Goal: Task Accomplishment & Management: Use online tool/utility

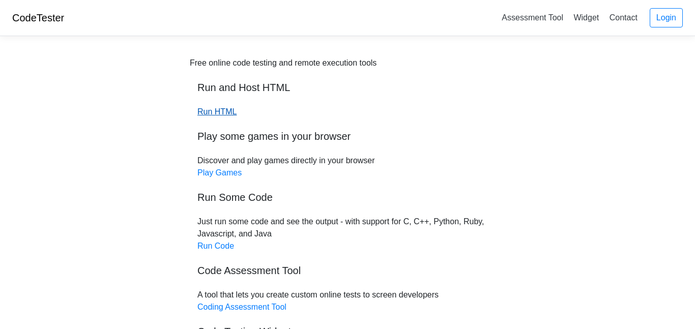
click at [224, 110] on link "Run HTML" at bounding box center [216, 111] width 39 height 9
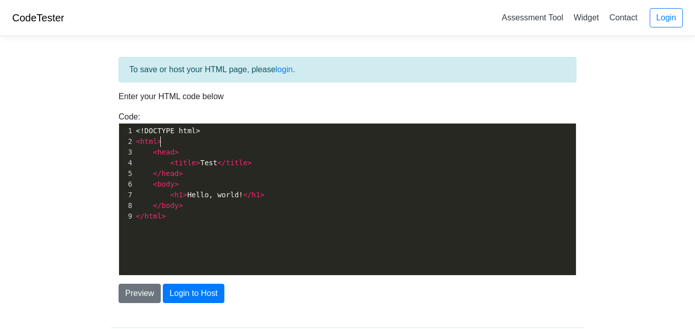
click at [202, 146] on pre "< html >" at bounding box center [355, 141] width 442 height 11
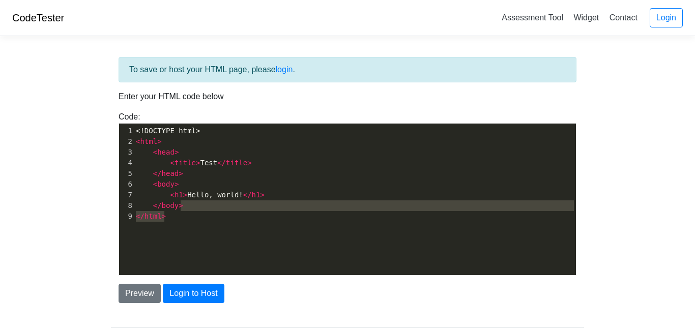
type textarea "<!DOCTYPE html> <html> <head> <title>Test</title> </head> <body> <h1>Hello, wor…"
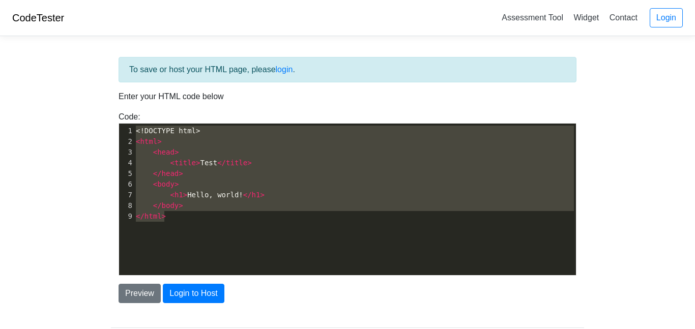
drag, startPoint x: 225, startPoint y: 234, endPoint x: 120, endPoint y: 107, distance: 165.0
click at [120, 107] on div "To save or host your HTML page, please login . Enter your HTML code below Code:…" at bounding box center [347, 180] width 473 height 246
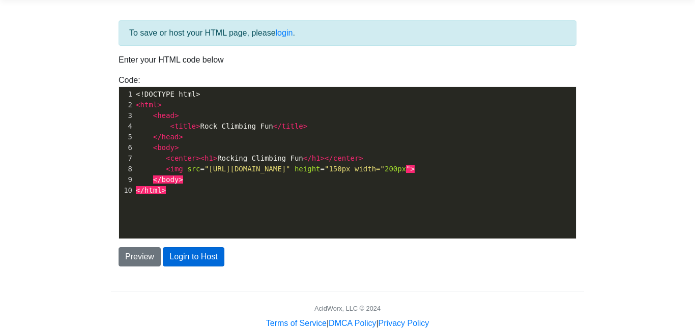
scroll to position [44, 0]
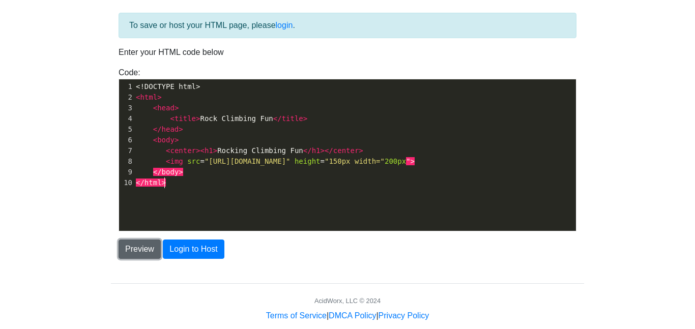
click at [150, 252] on button "Preview" at bounding box center [140, 249] width 42 height 19
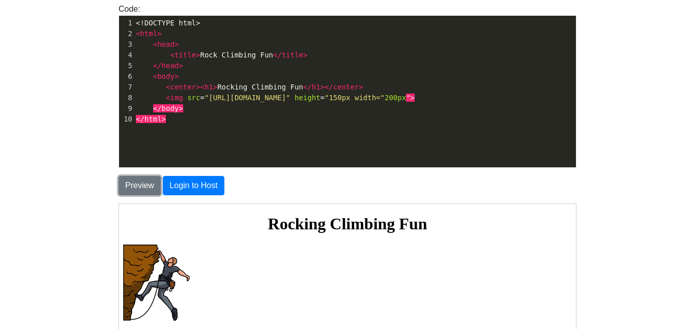
scroll to position [74, 0]
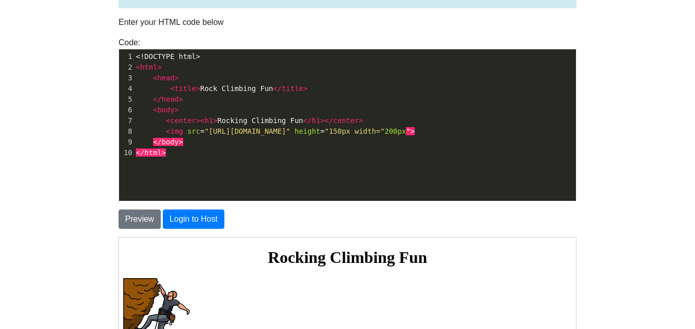
click at [62, 248] on body "CodeTester Assessment Tool Widget Contact Login To save or host your HTML page,…" at bounding box center [347, 216] width 695 height 581
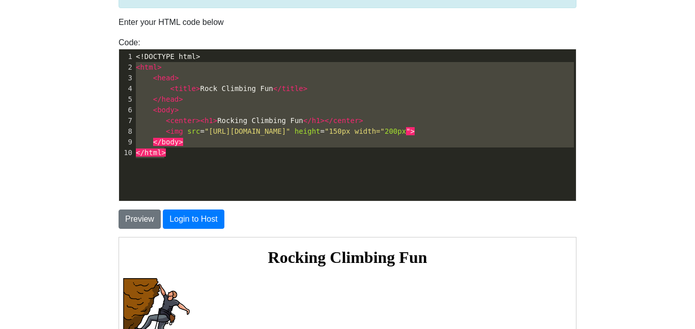
type textarea "<!DOCTYPE html> <html> <head> <title>Rock Climbing Fun</title> </head> <body> <…"
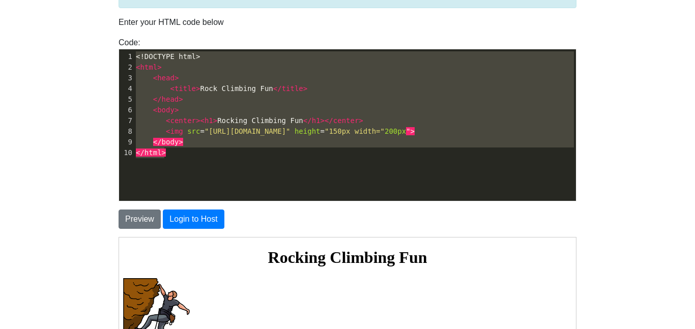
drag, startPoint x: 266, startPoint y: 176, endPoint x: 97, endPoint y: 23, distance: 227.3
click at [97, 23] on body "CodeTester Assessment Tool Widget Contact Login To save or host your HTML page,…" at bounding box center [347, 216] width 695 height 581
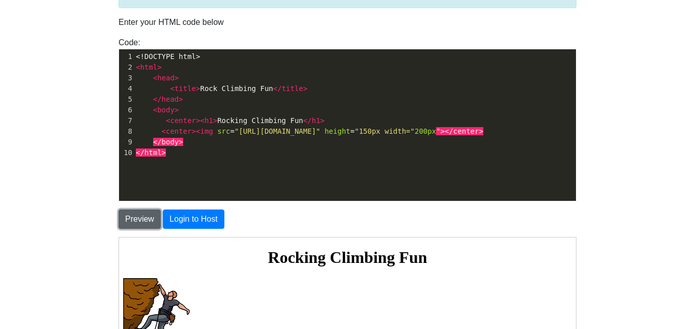
click at [159, 219] on button "Preview" at bounding box center [140, 219] width 42 height 19
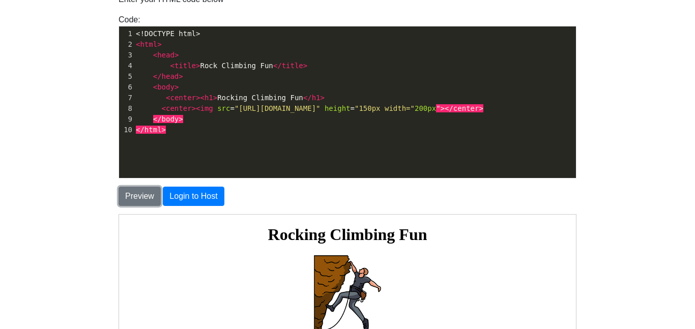
scroll to position [0, 0]
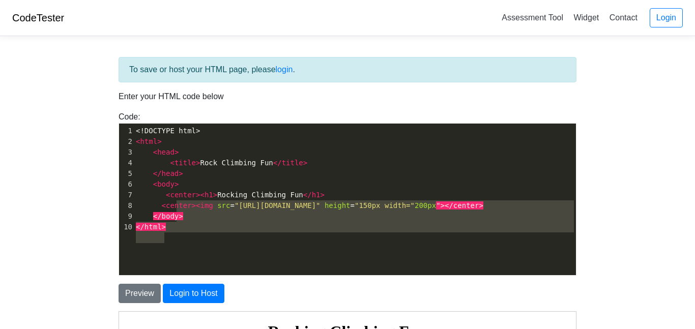
type textarea "<!DOCTYPE html> <html> <head> <title>Rock Climbing Fun</title> </head> <body> <…"
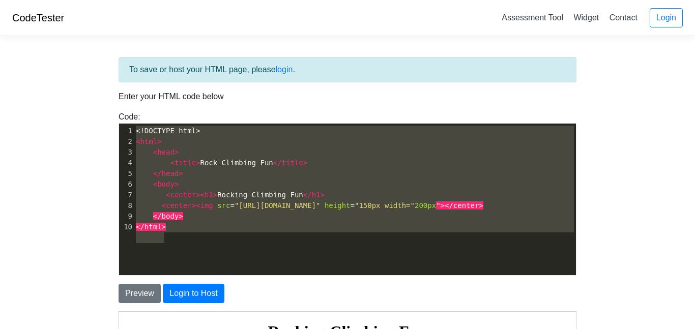
drag, startPoint x: 265, startPoint y: 245, endPoint x: 59, endPoint y: 110, distance: 246.9
click at [59, 110] on body "CodeTester Assessment Tool Widget Contact Login To save or host your HTML page,…" at bounding box center [347, 290] width 695 height 581
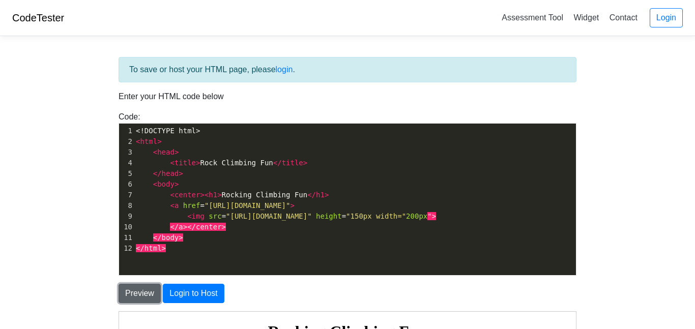
click at [152, 287] on button "Preview" at bounding box center [140, 293] width 42 height 19
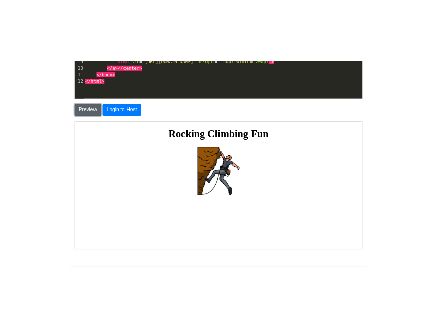
scroll to position [255, 0]
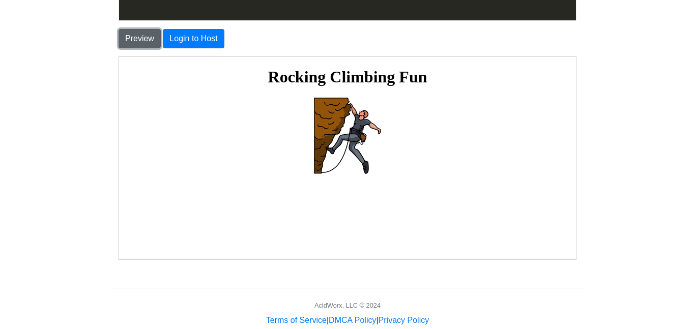
click at [137, 35] on button "Preview" at bounding box center [140, 38] width 42 height 19
click at [356, 143] on img at bounding box center [346, 135] width 67 height 76
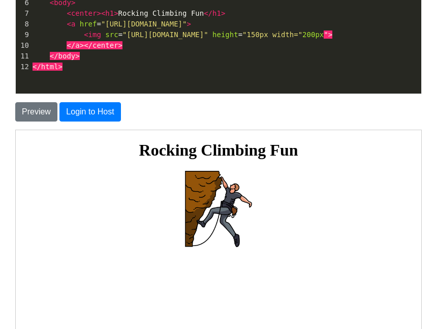
scroll to position [97, 0]
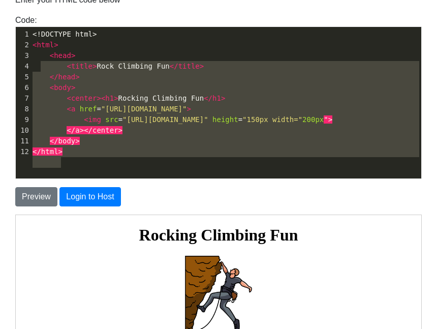
type textarea "<!DOCTYPE html> <html> <head> <title>Rock Climbing Fun</title> </head> <body> <…"
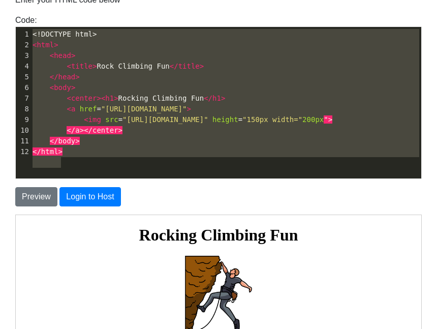
drag, startPoint x: 208, startPoint y: 6, endPoint x: 0, endPoint y: 27, distance: 209.2
click at [0, 27] on div "To save or host your HTML page, please login . Enter your HTML code below Code:…" at bounding box center [218, 216] width 437 height 537
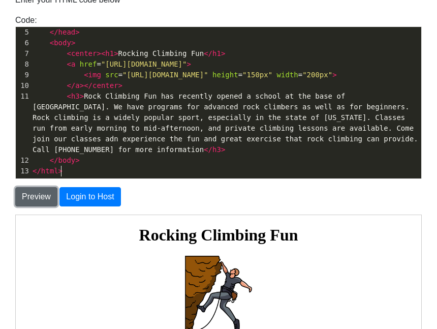
click at [43, 191] on button "Preview" at bounding box center [36, 196] width 42 height 19
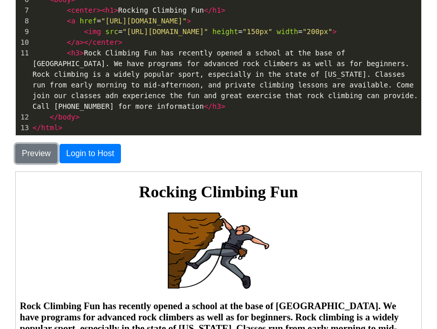
scroll to position [138, 0]
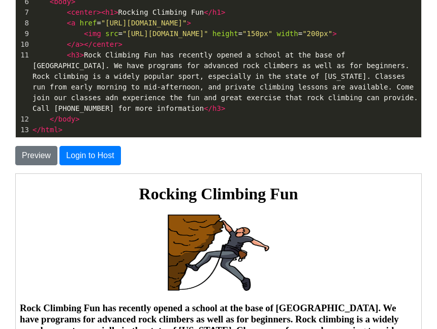
click at [80, 59] on span ">" at bounding box center [82, 55] width 4 height 8
type textarea "5"
click at [225, 112] on span ">" at bounding box center [223, 108] width 4 height 8
type textarea "5"
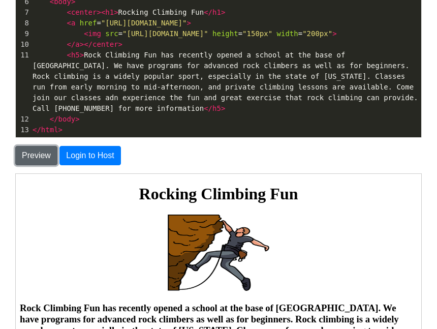
click at [45, 160] on button "Preview" at bounding box center [36, 155] width 42 height 19
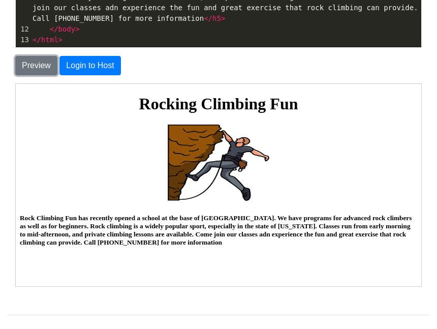
scroll to position [232, 0]
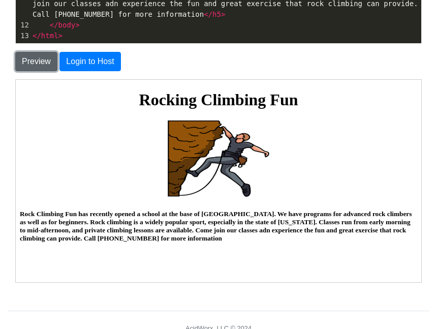
click at [33, 67] on button "Preview" at bounding box center [36, 61] width 42 height 19
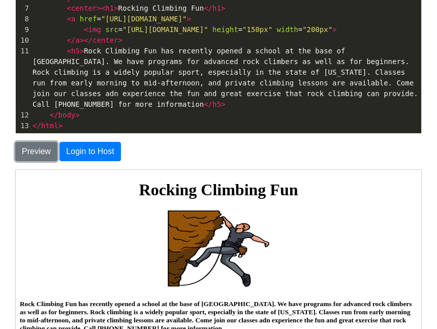
scroll to position [138, 0]
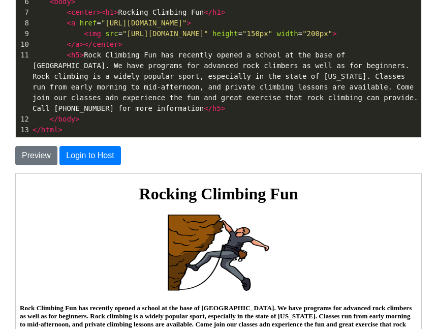
click at [225, 112] on span ">" at bounding box center [223, 108] width 4 height 8
type textarea "6"
click at [80, 59] on span ">" at bounding box center [82, 55] width 4 height 8
type textarea "6"
click at [23, 160] on button "Preview" at bounding box center [36, 155] width 42 height 19
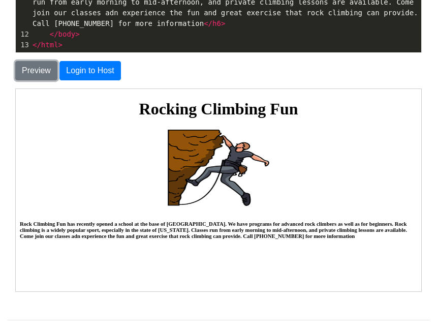
scroll to position [226, 0]
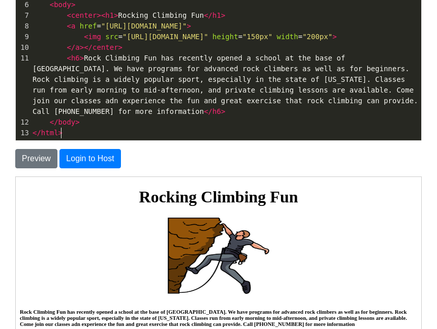
type textarea "<!DOCTYPE html> <html> <head> <title>Rock Climbing Fun</title> </head> <body> <…"
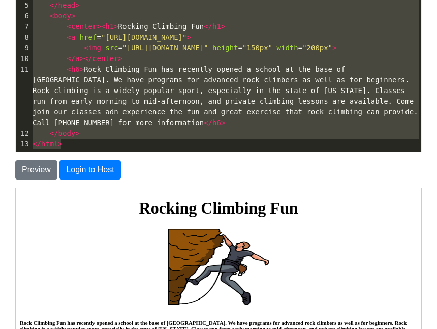
scroll to position [0, 0]
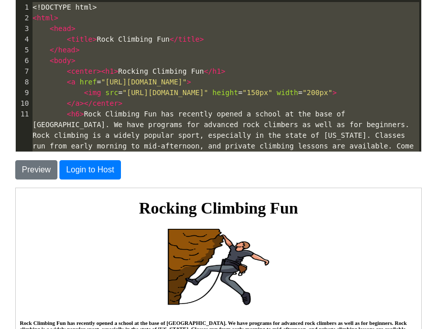
drag, startPoint x: 134, startPoint y: 136, endPoint x: 1, endPoint y: -62, distance: 238.6
click at [1, 0] on html "CodeTester Assessment Tool Widget Contact Login To save or host your HTML page,…" at bounding box center [218, 179] width 437 height 606
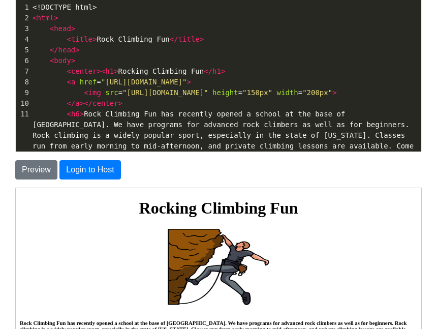
scroll to position [109, 0]
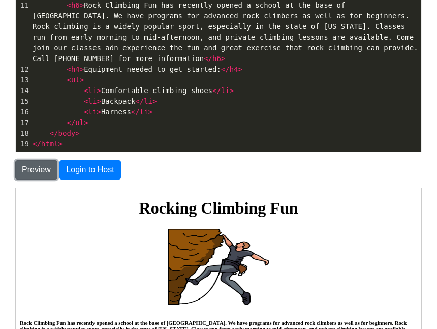
click at [27, 178] on button "Preview" at bounding box center [36, 169] width 42 height 19
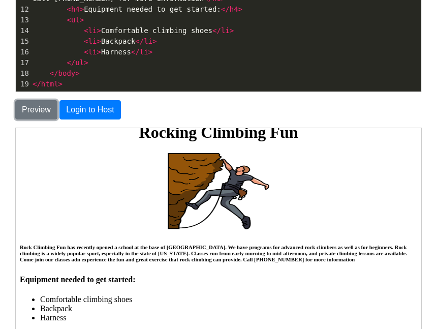
scroll to position [174, 0]
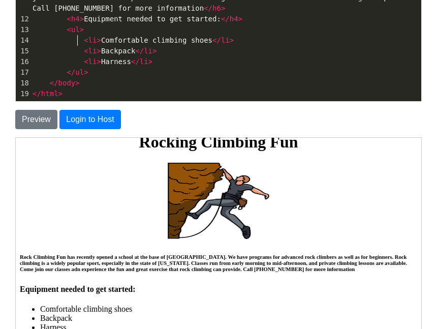
click at [77, 43] on span "< li > Comfortable climbing shoes </ li >" at bounding box center [133, 40] width 201 height 8
click at [84, 43] on span "<" at bounding box center [86, 40] width 4 height 8
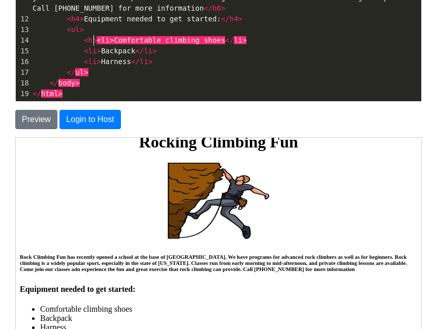
scroll to position [4, 12]
type textarea "<h5>"
click at [163, 65] on pre "< li > Harness </ li >" at bounding box center [226, 61] width 391 height 11
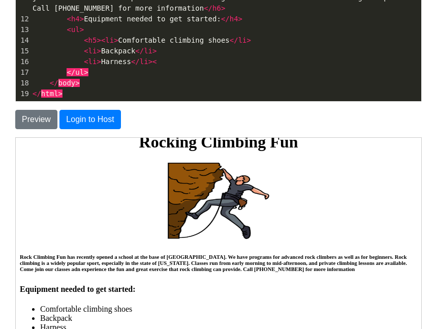
type textarea "<h"
type textarea "/h5"
click at [353, 102] on div "Preview Login to Host" at bounding box center [219, 115] width 422 height 27
click at [301, 73] on pre "</ul>" at bounding box center [226, 72] width 391 height 11
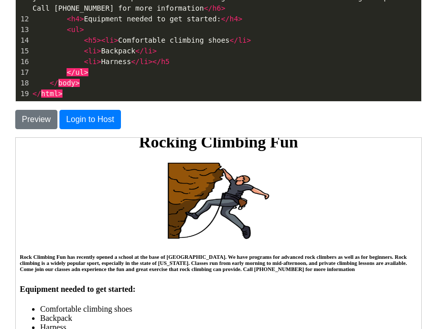
scroll to position [4, 0]
click at [162, 67] on pre "</ul>" at bounding box center [226, 72] width 391 height 11
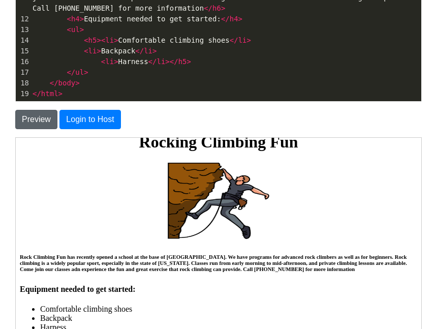
type textarea ">"
click at [45, 121] on button "Preview" at bounding box center [36, 119] width 42 height 19
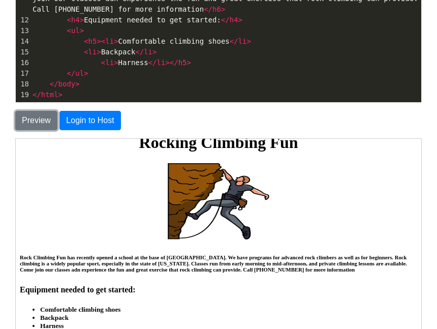
scroll to position [172, 0]
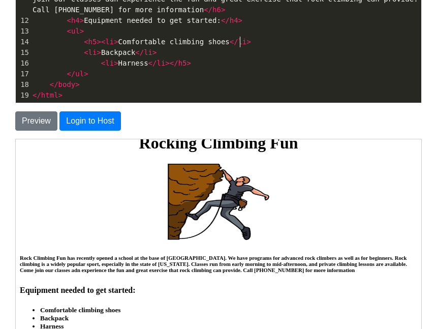
click at [248, 42] on pre "< h5 >< li > Comfortable climbing shoes </ li >" at bounding box center [226, 42] width 391 height 11
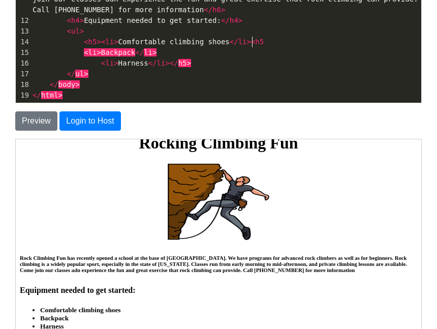
type textarea "<h5>"
click at [184, 53] on pre "< li > Backpack </ li >" at bounding box center [226, 52] width 391 height 11
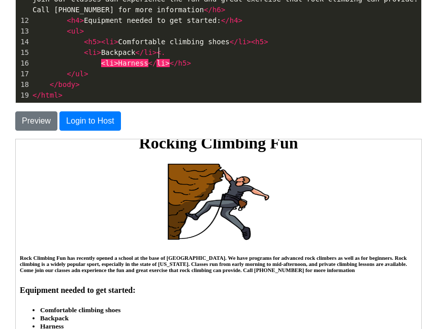
type textarea "<.5"
type textarea "/h5>"
click at [255, 44] on span "h5" at bounding box center [259, 42] width 9 height 8
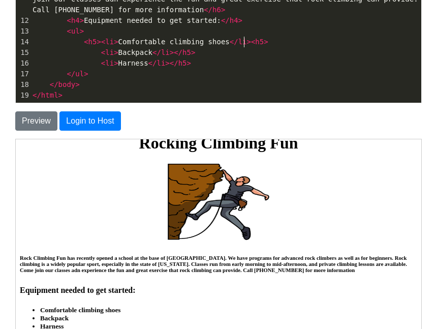
type textarea "/"
click at [94, 49] on span "< li > Backpack </ li ></ h5 >" at bounding box center [114, 52] width 163 height 8
click at [96, 58] on pre "< li > Harness </ li ></ h5 >" at bounding box center [226, 63] width 391 height 11
click at [96, 52] on span "< li > Backpack </ li ></ h5 >" at bounding box center [114, 52] width 163 height 8
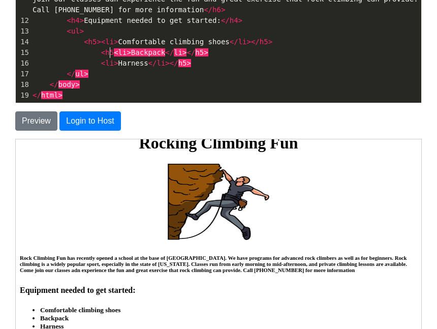
type textarea "<h5>"
click at [101, 63] on span "<" at bounding box center [103, 63] width 4 height 8
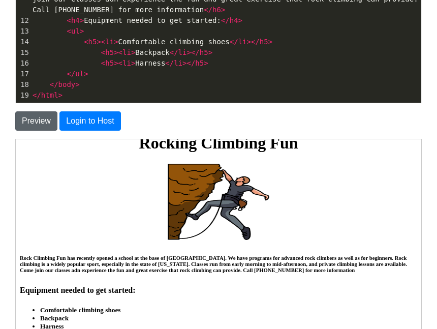
type textarea "<h5>"
click at [45, 127] on button "Preview" at bounding box center [36, 120] width 42 height 19
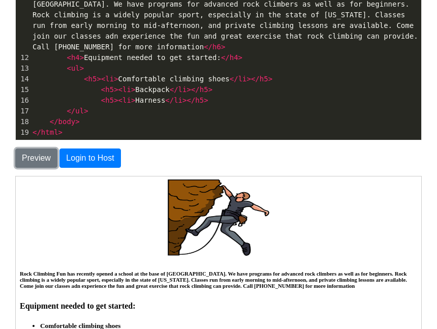
scroll to position [109, 0]
type textarea "h5>"
drag, startPoint x: 204, startPoint y: 101, endPoint x: 186, endPoint y: 103, distance: 18.4
click at [186, 103] on pre "< h5 >< li > Harness </ li ></ h5 >" at bounding box center [226, 100] width 391 height 11
click at [206, 88] on pre "< h5 >< li > Backpack </ li ></ h5 >" at bounding box center [226, 89] width 391 height 11
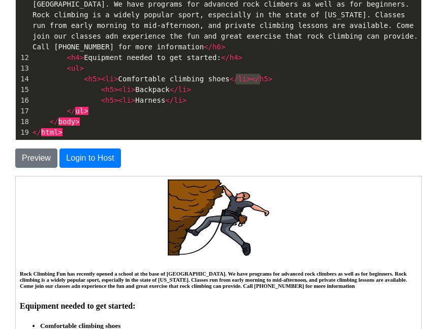
type textarea "</h5>"
drag, startPoint x: 261, startPoint y: 81, endPoint x: 241, endPoint y: 78, distance: 20.6
click at [241, 78] on pre "< h5 >< li > Comfortable climbing shoes </ li ></ h5 >" at bounding box center [226, 79] width 391 height 11
click at [37, 159] on button "Preview" at bounding box center [36, 158] width 42 height 19
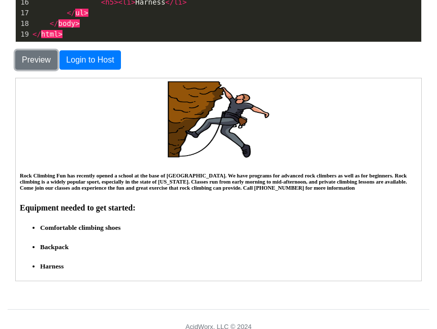
scroll to position [228, 0]
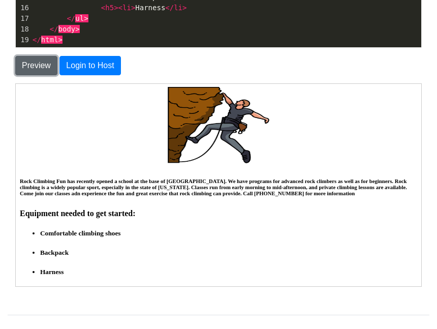
click at [40, 65] on button "Preview" at bounding box center [36, 65] width 42 height 19
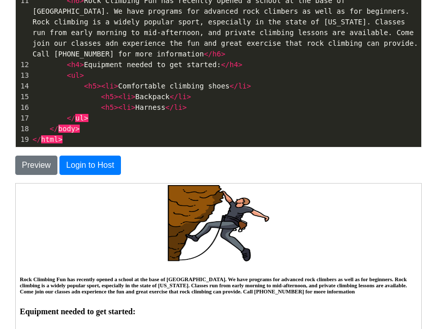
scroll to position [4, 0]
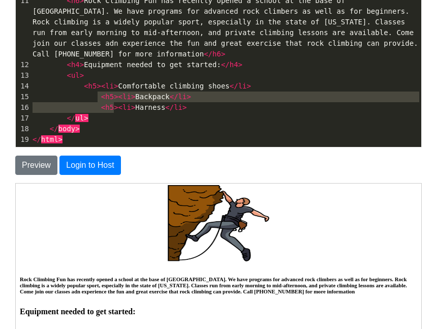
type textarea "h5>"
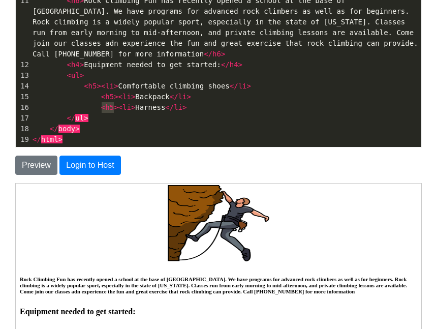
drag, startPoint x: 115, startPoint y: 107, endPoint x: 100, endPoint y: 103, distance: 15.8
click at [100, 103] on span "< h5 >< li > Harness </ li >" at bounding box center [110, 107] width 155 height 8
click at [114, 99] on span "><" at bounding box center [118, 97] width 9 height 8
click at [98, 89] on span "><" at bounding box center [101, 86] width 9 height 8
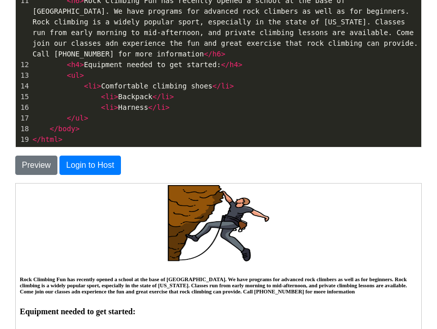
click at [151, 195] on center "Rocking Climbing Fun" at bounding box center [218, 209] width 398 height 108
click at [79, 92] on pre "< li > Backpack </ li >" at bounding box center [226, 97] width 391 height 11
click at [84, 88] on span "<" at bounding box center [86, 86] width 4 height 8
click at [48, 180] on div "To save or host your HTML page, please login . Enter your HTML code below Code:…" at bounding box center [219, 159] width 422 height 461
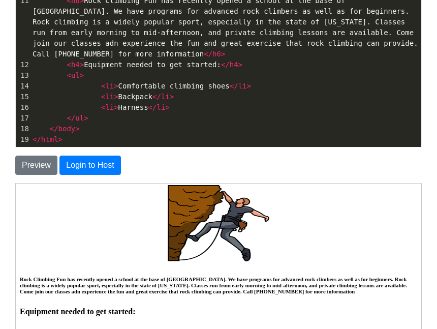
click at [36, 155] on div "Preview Login to Host" at bounding box center [219, 161] width 422 height 27
click at [35, 169] on button "Preview" at bounding box center [36, 165] width 42 height 19
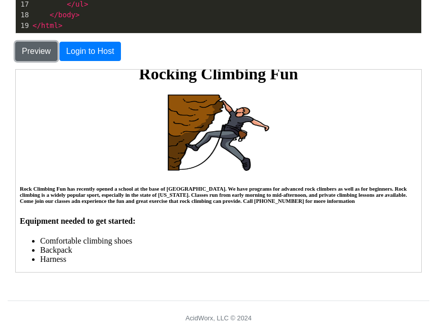
scroll to position [219, 0]
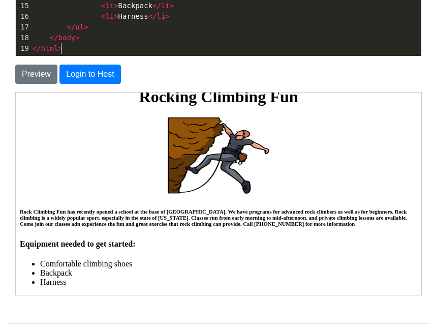
type textarea "<!DOCTYPE html> <html> <head> <title>Rock Climbing Fun</title> </head> <body> <…"
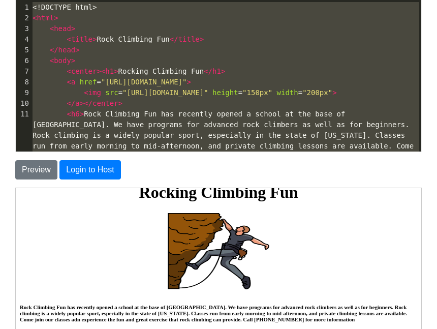
drag, startPoint x: 93, startPoint y: 54, endPoint x: 2, endPoint y: -38, distance: 129.9
click at [2, 0] on html "CodeTester Assessment Tool Widget Contact Login To save or host your HTML page,…" at bounding box center [218, 179] width 437 height 606
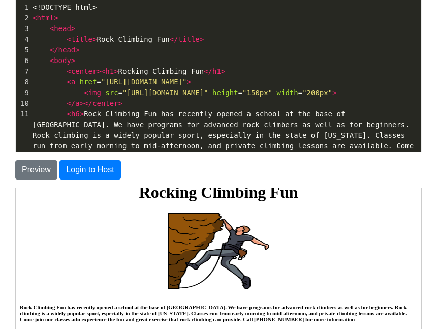
scroll to position [130, 0]
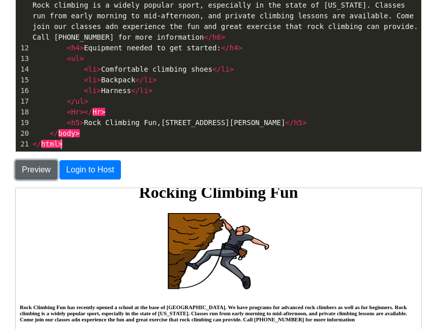
click at [44, 174] on button "Preview" at bounding box center [36, 169] width 42 height 19
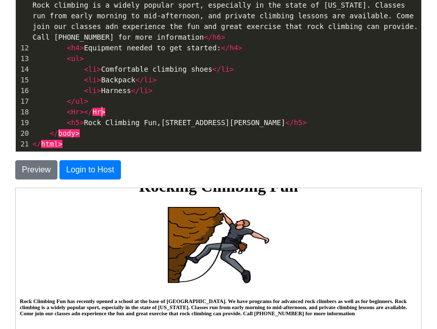
click at [105, 115] on pre "< Hr ></ Hr >" at bounding box center [226, 112] width 391 height 11
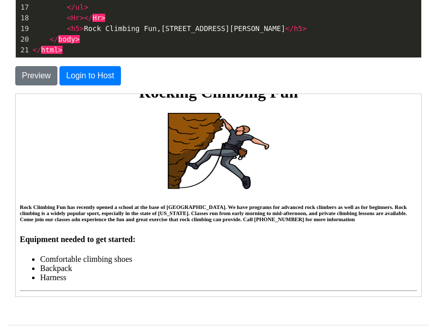
scroll to position [277, 0]
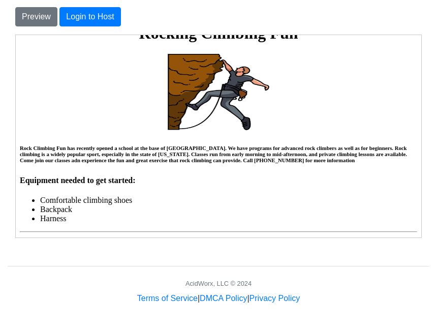
click at [28, 27] on div "To save or host your HTML page, please login . Enter your HTML code below Code:…" at bounding box center [219, 10] width 422 height 461
click at [46, 8] on button "Preview" at bounding box center [36, 16] width 42 height 19
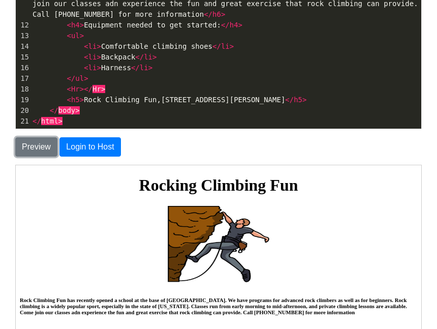
scroll to position [146, 0]
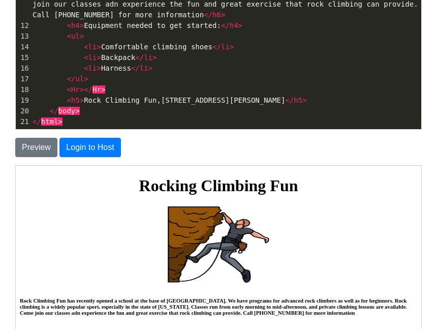
click at [112, 84] on pre "< Hr ></ Hr >" at bounding box center [226, 89] width 391 height 11
type textarea "</Hr>"
drag, startPoint x: 108, startPoint y: 89, endPoint x: 83, endPoint y: 91, distance: 25.0
click at [83, 91] on pre "< Hr ></ Hr >" at bounding box center [226, 89] width 391 height 11
click at [83, 91] on span "></" at bounding box center [86, 89] width 13 height 8
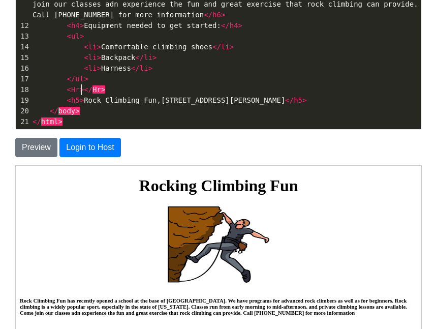
scroll to position [4, 4]
click at [42, 135] on div "Preview Login to Host" at bounding box center [219, 143] width 422 height 27
click at [42, 145] on button "Preview" at bounding box center [36, 147] width 42 height 19
type textarea "</Hr>"
drag, startPoint x: 107, startPoint y: 92, endPoint x: 86, endPoint y: 92, distance: 20.3
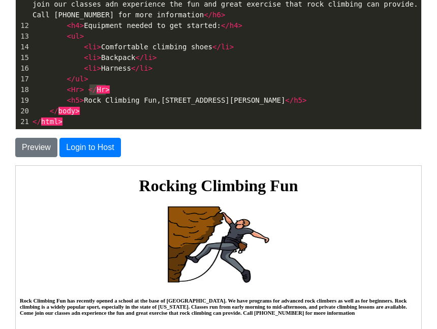
click at [86, 92] on pre "< Hr > </ Hr >" at bounding box center [226, 89] width 391 height 11
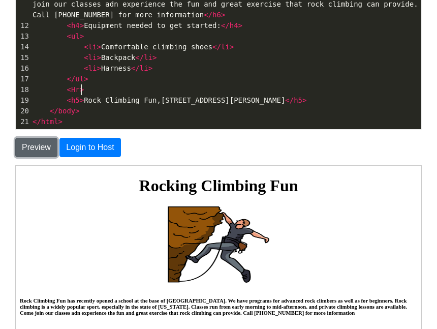
click at [44, 144] on button "Preview" at bounding box center [36, 147] width 42 height 19
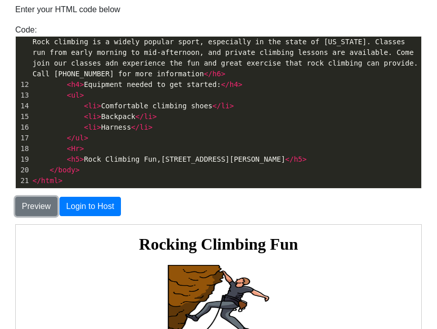
scroll to position [0, 0]
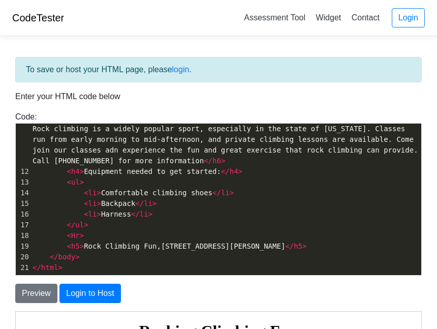
click at [67, 245] on span "<" at bounding box center [69, 246] width 4 height 8
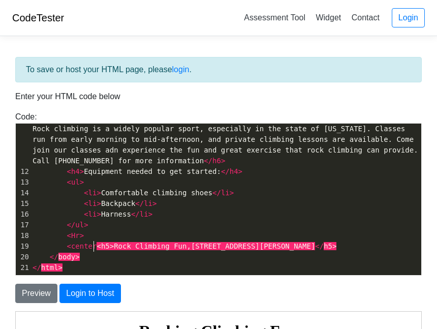
type textarea "<center>"
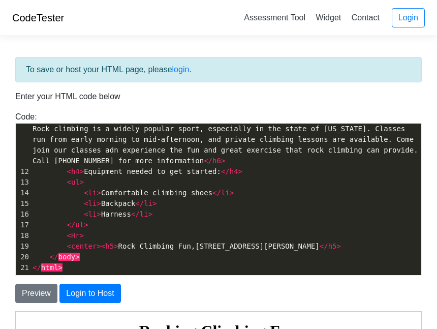
click at [359, 248] on pre "< center >< h5 > Rock Climbing Fun,3737 Harrison Lane,Issawak, WA 98000 </ h5 >" at bounding box center [226, 246] width 391 height 11
type textarea "<./"
type textarea "/cw"
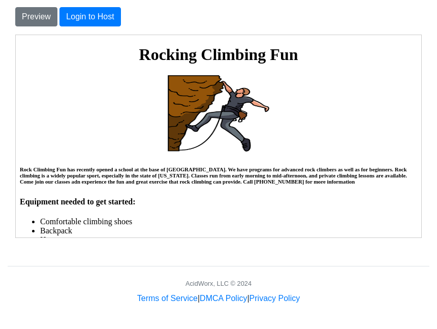
type textarea "enter>"
click at [247, 110] on img at bounding box center [218, 113] width 102 height 76
click at [39, 16] on button "Preview" at bounding box center [36, 16] width 42 height 19
click at [51, 12] on button "Preview" at bounding box center [36, 16] width 42 height 19
click at [38, 26] on div "To save or host your HTML page, please login . Enter your HTML code below Code:…" at bounding box center [219, 10] width 422 height 461
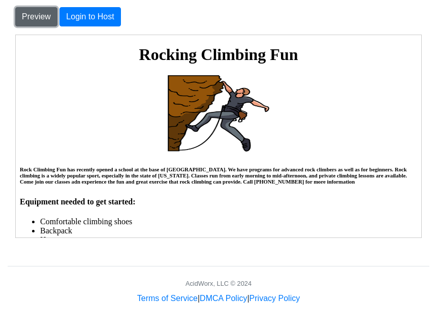
click at [38, 20] on button "Preview" at bounding box center [36, 16] width 42 height 19
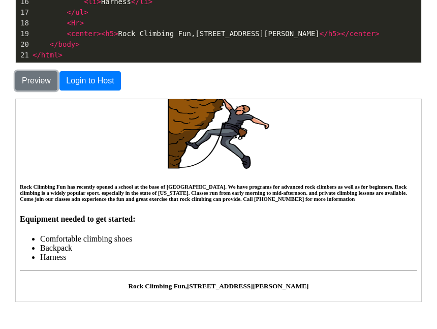
scroll to position [198, 0]
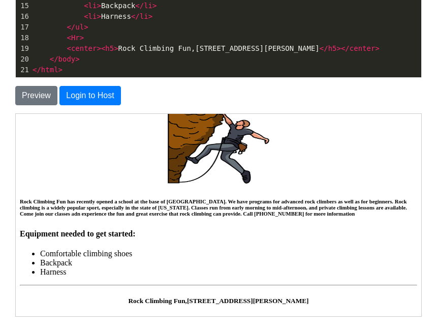
click at [114, 48] on span ">" at bounding box center [116, 48] width 4 height 8
type textarea "6"
click at [341, 51] on span ">" at bounding box center [339, 48] width 4 height 8
type textarea "6"
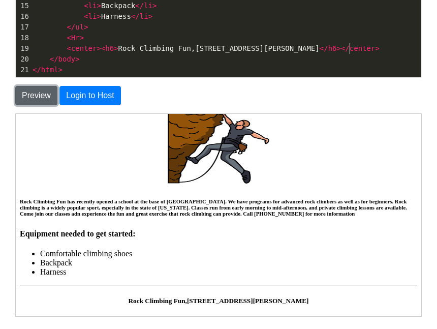
click at [32, 87] on button "Preview" at bounding box center [36, 95] width 42 height 19
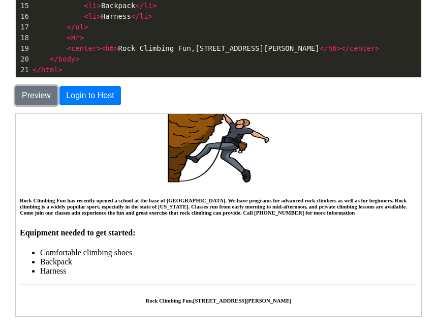
scroll to position [55, 0]
click at [98, 51] on span "><" at bounding box center [101, 48] width 9 height 8
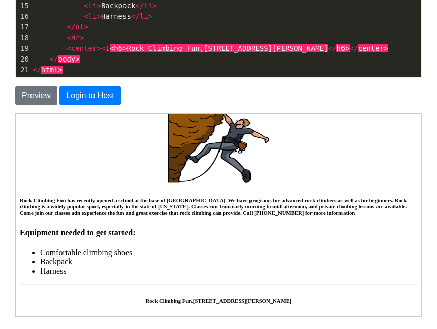
type textarea "<I."
type textarea ">"
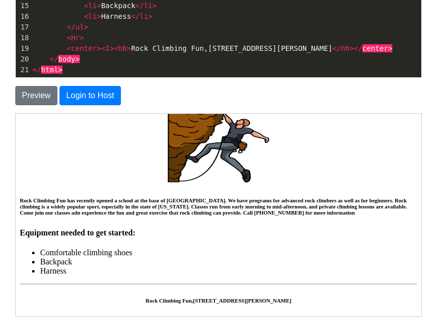
click at [363, 50] on span "></" at bounding box center [356, 48] width 13 height 8
type textarea "</I>"
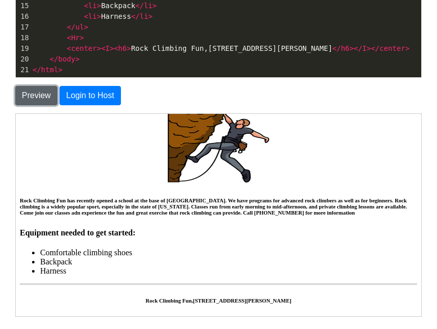
click at [31, 97] on button "Preview" at bounding box center [36, 95] width 42 height 19
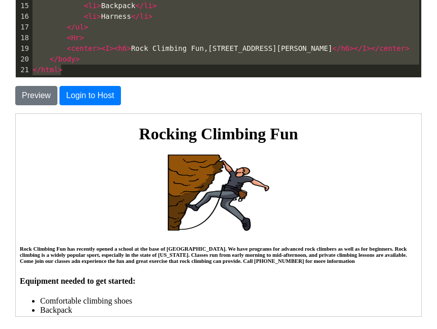
scroll to position [0, 0]
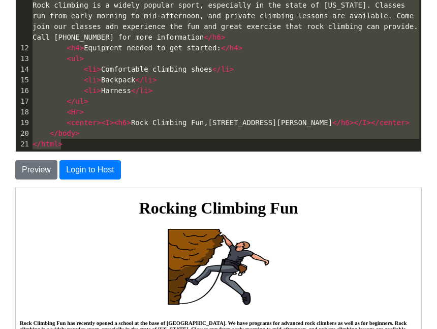
type textarea "<!DOCTYPE html> <html> <head> <title>Rock Climbing Fun</title> </head> <body> <…"
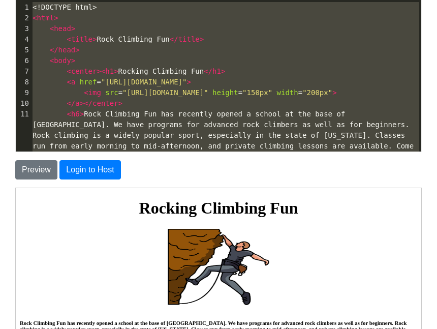
drag, startPoint x: 98, startPoint y: 70, endPoint x: 6, endPoint y: -44, distance: 146.5
click at [6, 0] on html "CodeTester Assessment Tool Widget Contact Login To save or host your HTML page,…" at bounding box center [218, 179] width 437 height 606
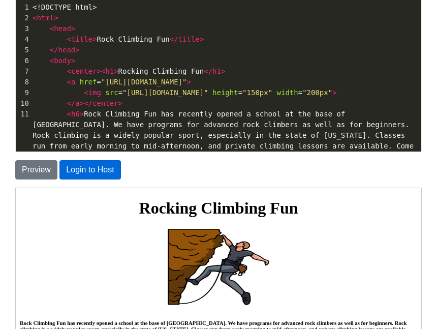
scroll to position [130, 0]
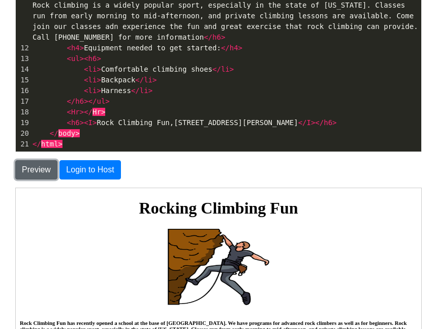
click at [23, 167] on button "Preview" at bounding box center [36, 169] width 42 height 19
type textarea "</Hr>"
drag, startPoint x: 106, startPoint y: 114, endPoint x: 81, endPoint y: 113, distance: 25.5
click at [81, 113] on pre "< Hr ></ Hr >" at bounding box center [226, 112] width 391 height 11
click at [43, 176] on button "Preview" at bounding box center [36, 169] width 42 height 19
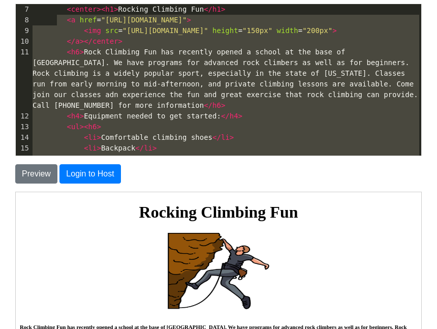
scroll to position [23, 0]
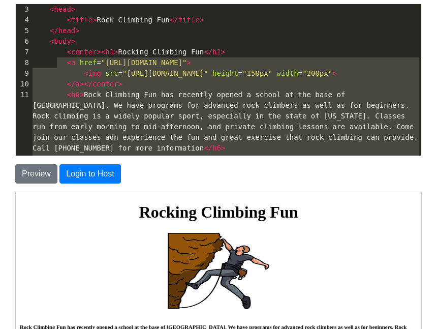
type textarea "<!DOCTYPE html> <html> <head> <title>Rock Climbing Fun</title> </head> <body> <…"
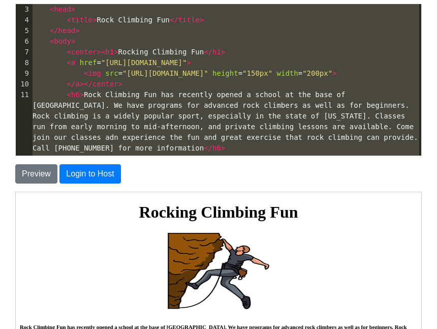
scroll to position [0, 0]
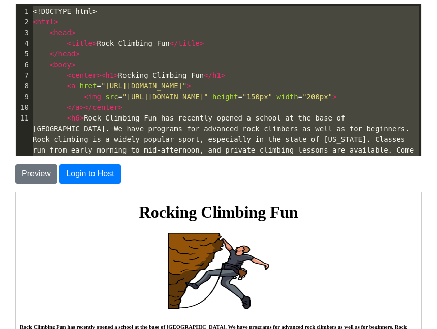
drag, startPoint x: 181, startPoint y: 149, endPoint x: 14, endPoint y: -5, distance: 227.2
click at [14, 0] on html "CodeTester Assessment Tool Widget Contact Login To save or host your HTML page,…" at bounding box center [218, 183] width 437 height 606
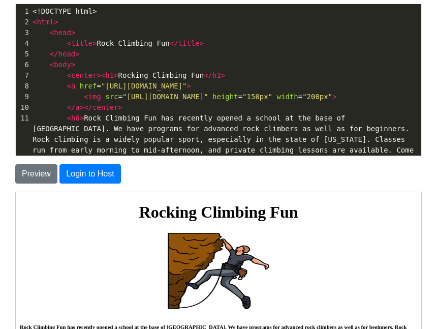
scroll to position [130, 0]
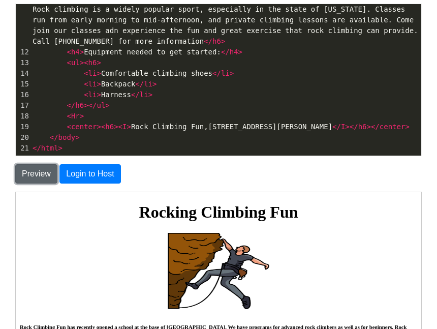
click at [35, 176] on button "Preview" at bounding box center [36, 173] width 42 height 19
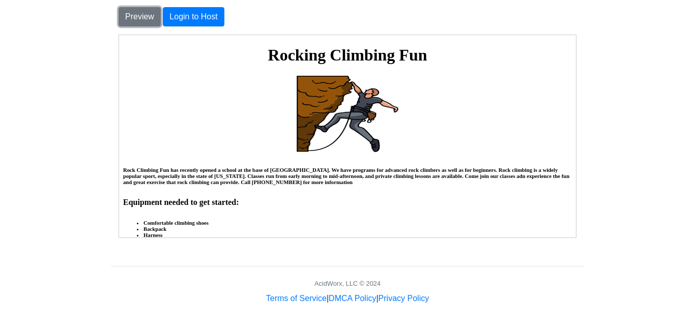
scroll to position [2, 0]
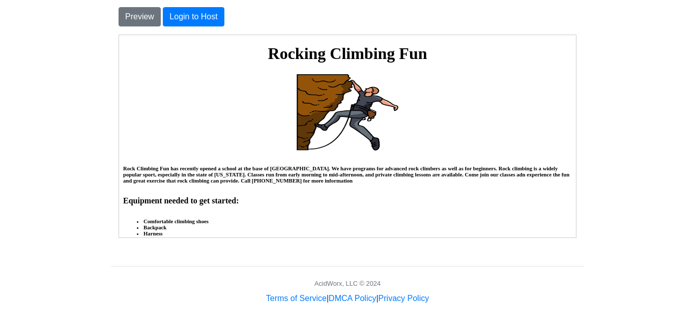
click at [309, 142] on img at bounding box center [347, 112] width 102 height 76
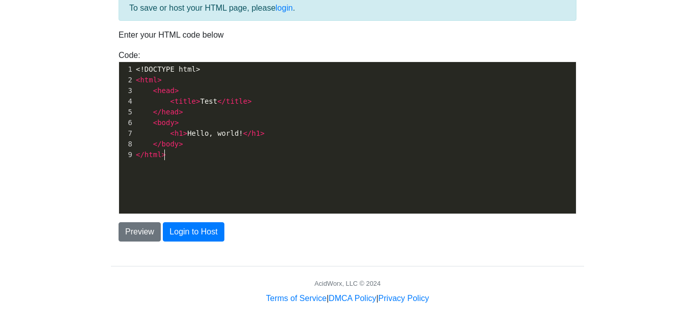
scroll to position [4, 0]
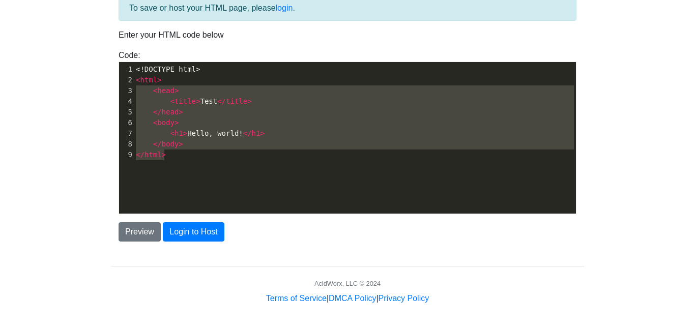
type textarea "<!DOCTYPE html> <html> <head> <title>Test</title> </head> <body> <h1>Hello, wor…"
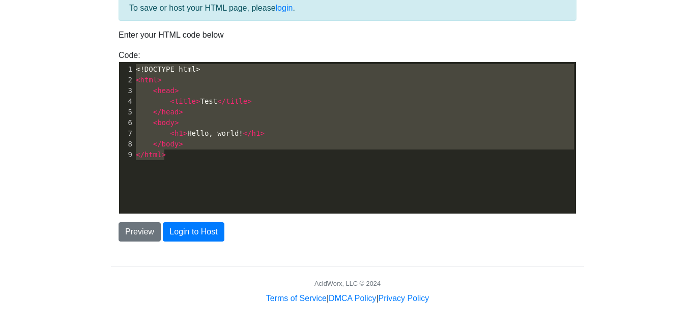
drag, startPoint x: 192, startPoint y: 161, endPoint x: 118, endPoint y: 24, distance: 155.3
click at [118, 24] on div "To save or host your HTML page, please login . Enter your HTML code below Code:…" at bounding box center [347, 118] width 473 height 246
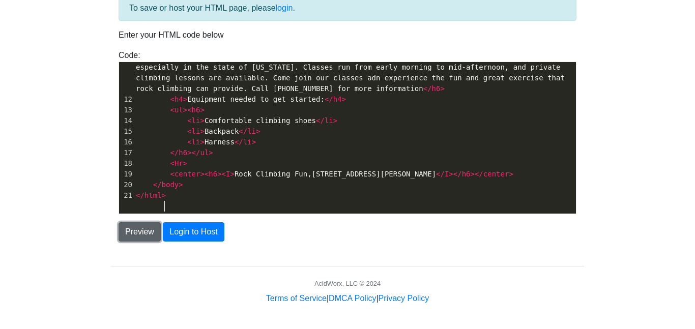
click at [143, 232] on button "Preview" at bounding box center [140, 231] width 42 height 19
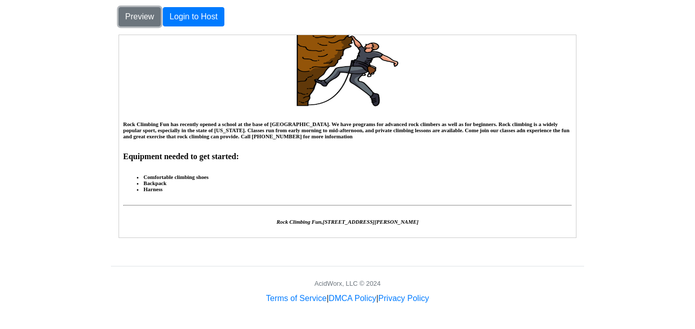
scroll to position [0, 0]
